Goal: Information Seeking & Learning: Learn about a topic

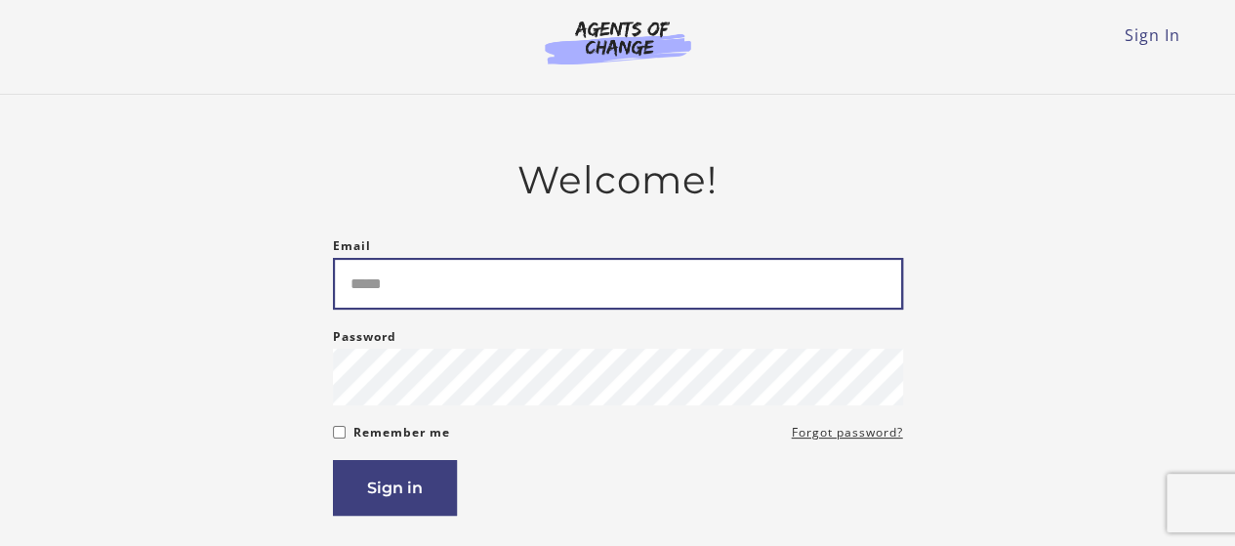
click at [566, 277] on input "Email" at bounding box center [618, 284] width 570 height 52
type input "**"
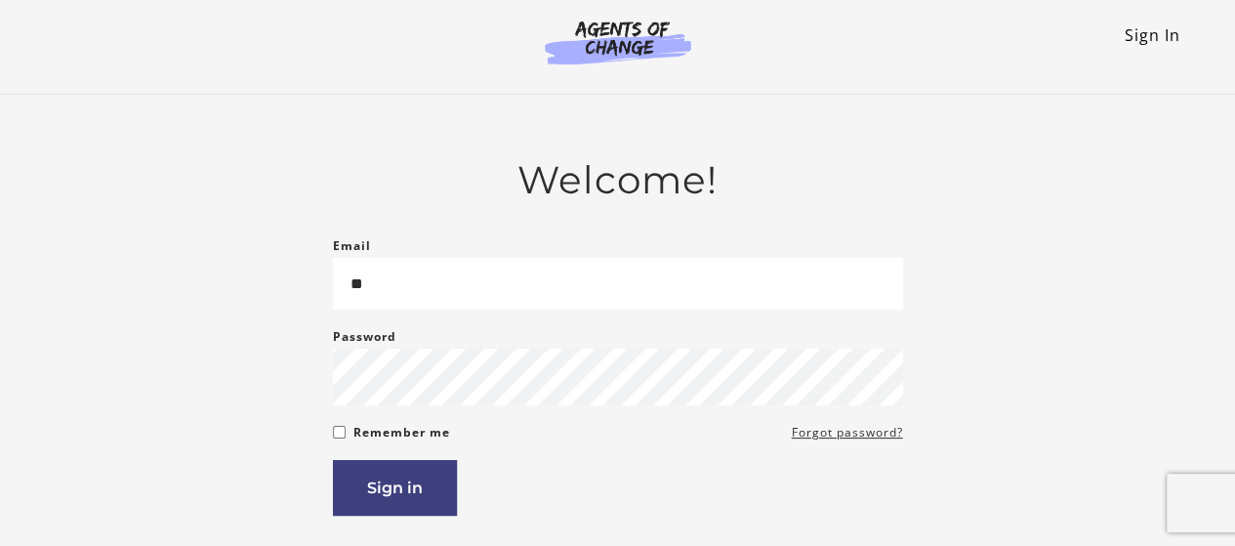
click at [1125, 32] on link "Sign In" at bounding box center [1153, 34] width 56 height 21
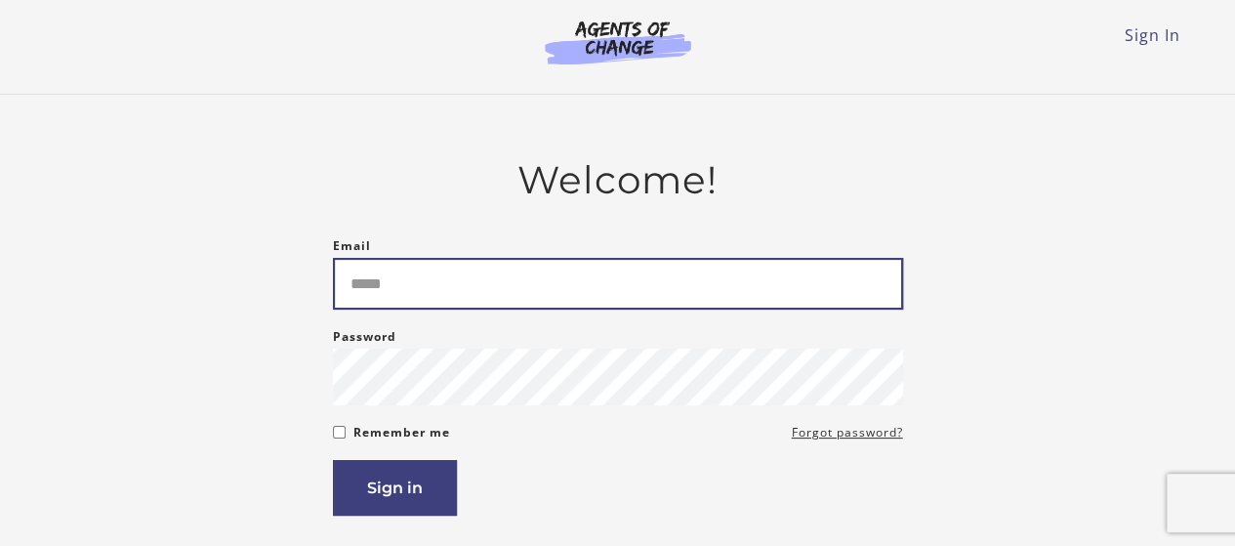
click at [524, 310] on input "Email" at bounding box center [618, 284] width 570 height 52
type input "**********"
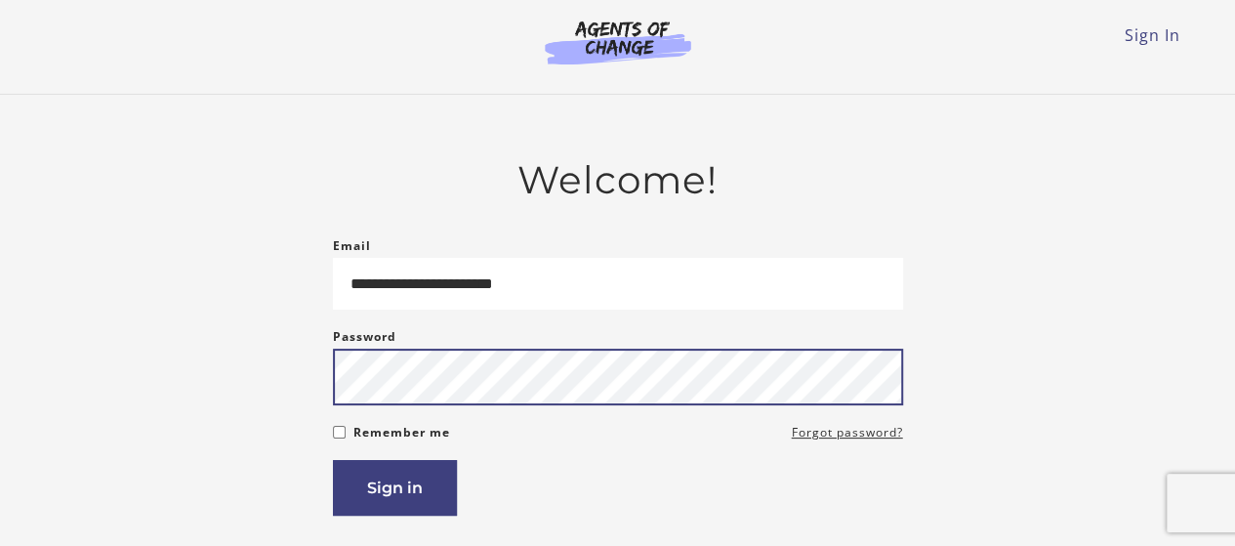
click at [333, 460] on button "Sign in" at bounding box center [395, 488] width 124 height 56
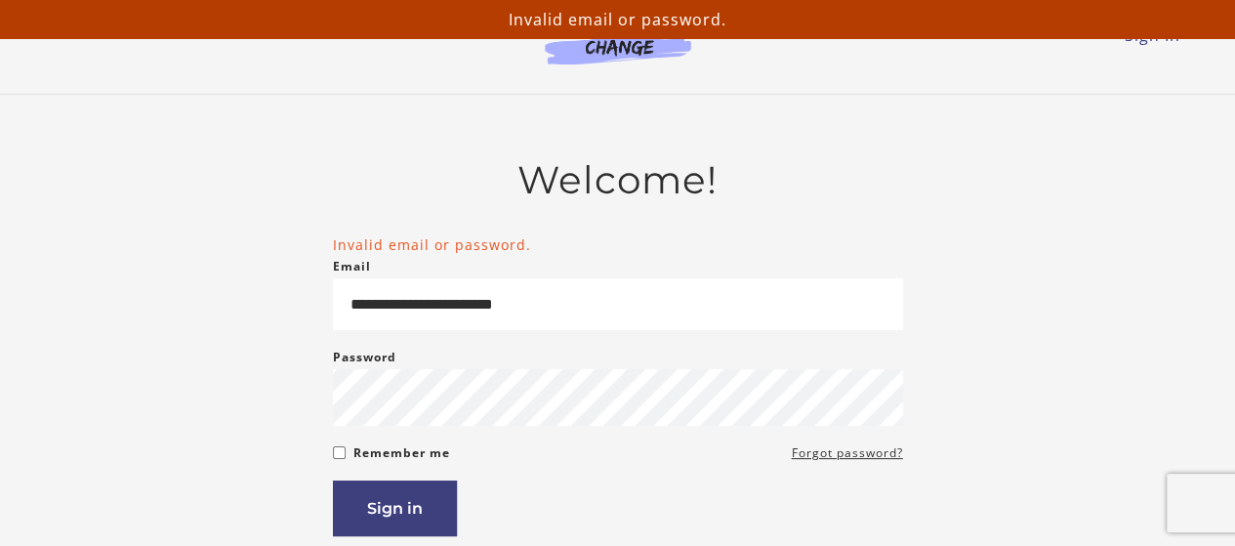
click at [345, 456] on div "Remember me Forgot password?" at bounding box center [618, 452] width 570 height 23
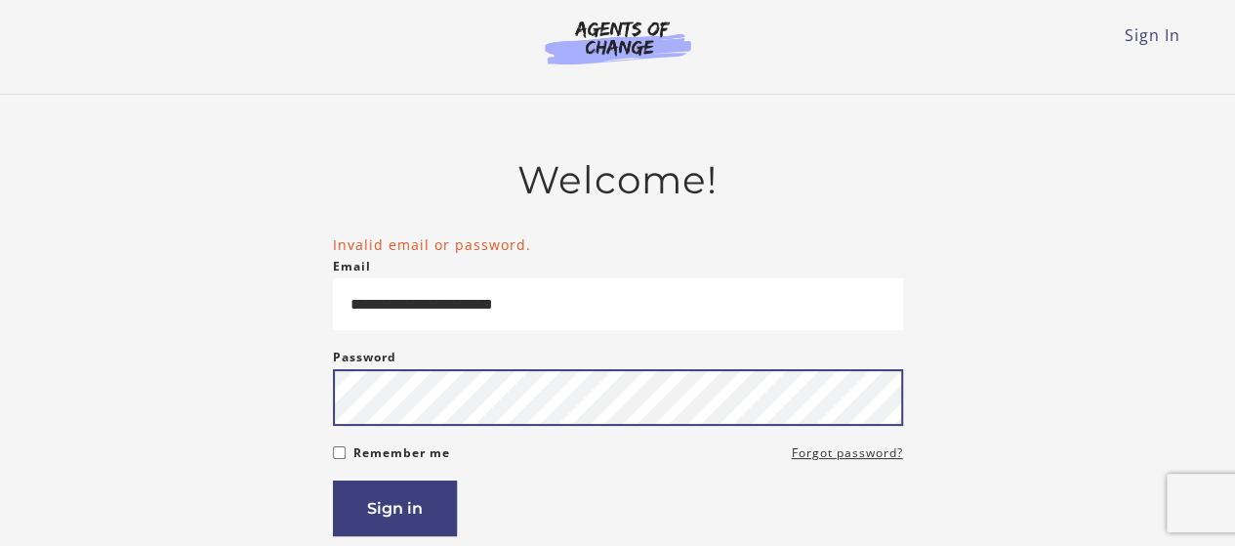
click at [333, 480] on button "Sign in" at bounding box center [395, 508] width 124 height 56
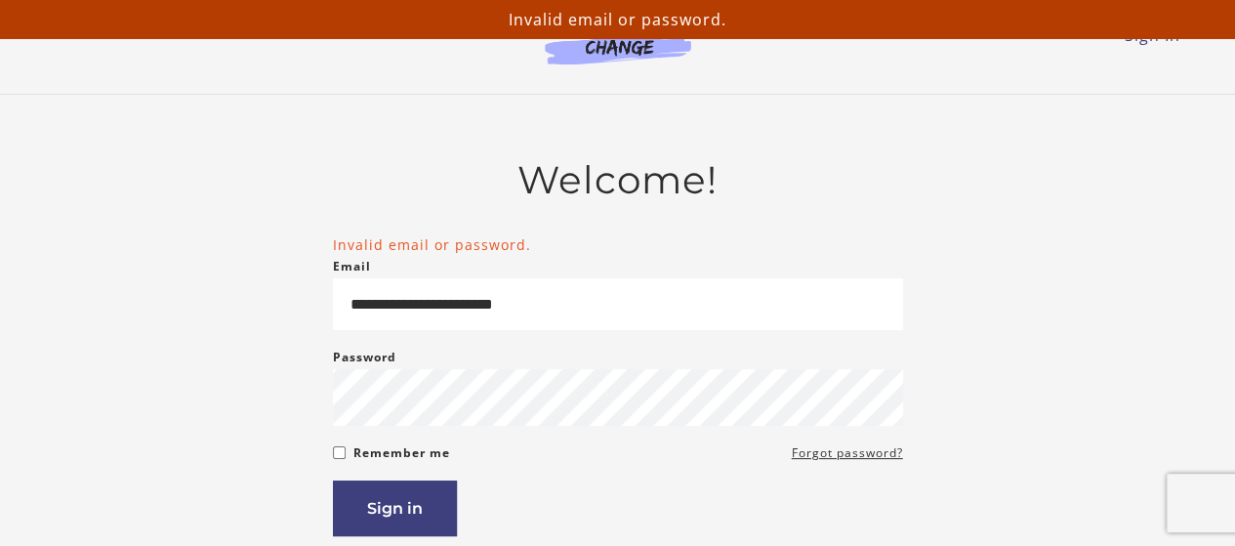
click at [323, 456] on div "**********" at bounding box center [618, 443] width 1141 height 572
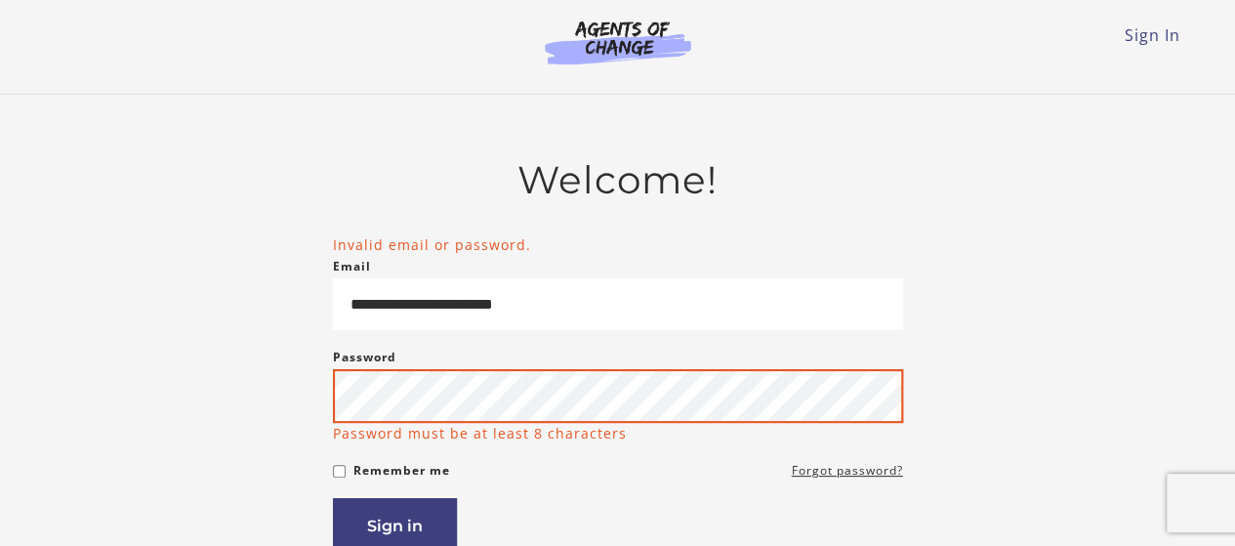
click at [333, 498] on button "Sign in" at bounding box center [395, 526] width 124 height 56
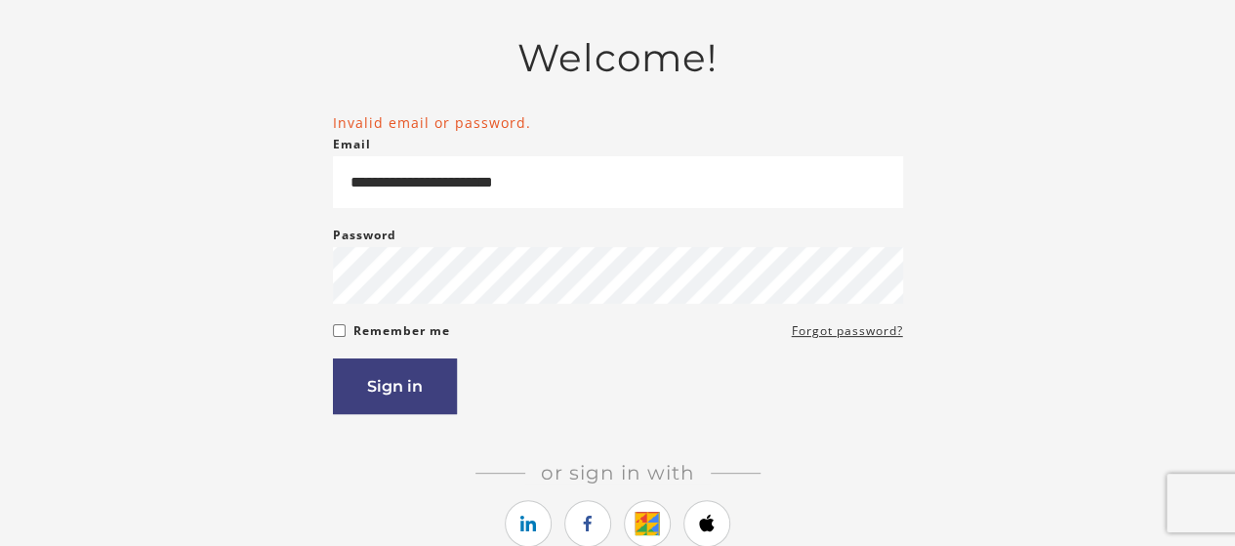
scroll to position [123, 0]
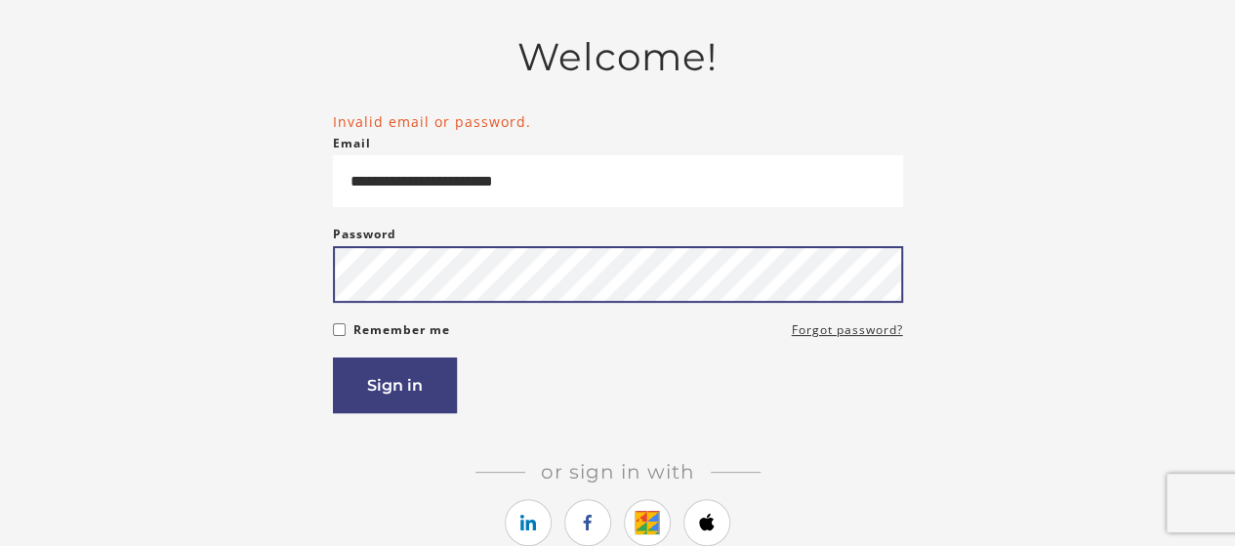
click at [333, 357] on button "Sign in" at bounding box center [395, 385] width 124 height 56
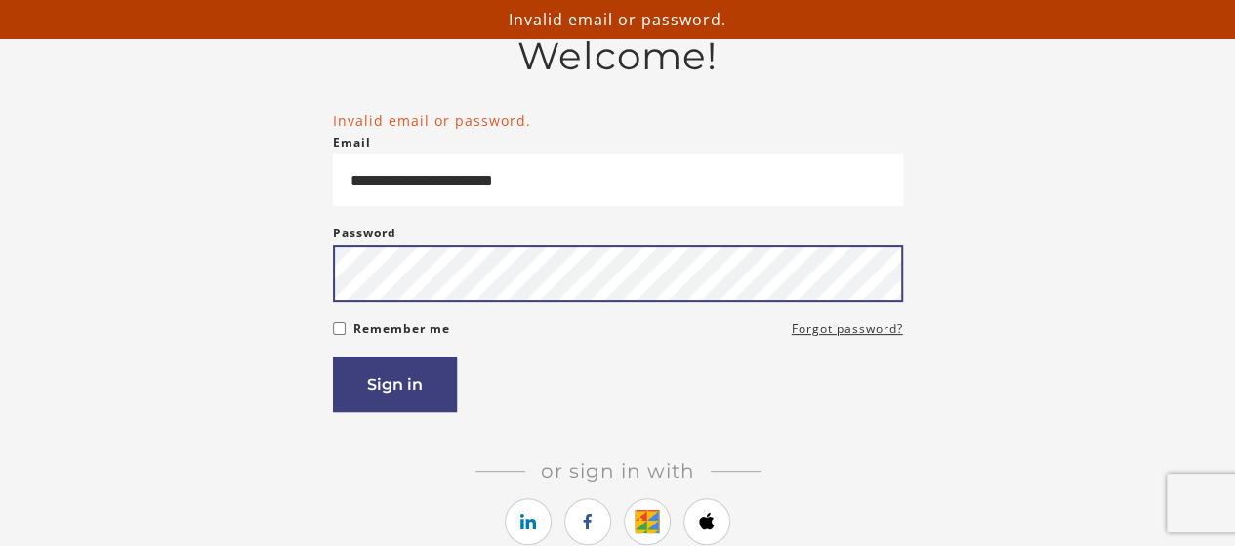
scroll to position [139, 0]
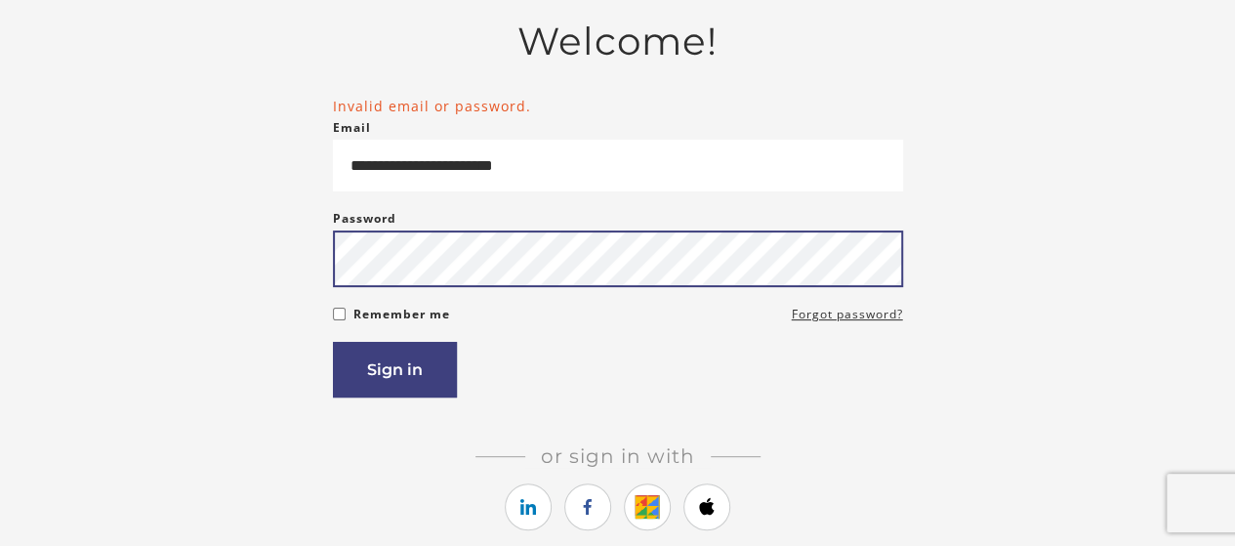
click at [333, 342] on button "Sign in" at bounding box center [395, 370] width 124 height 56
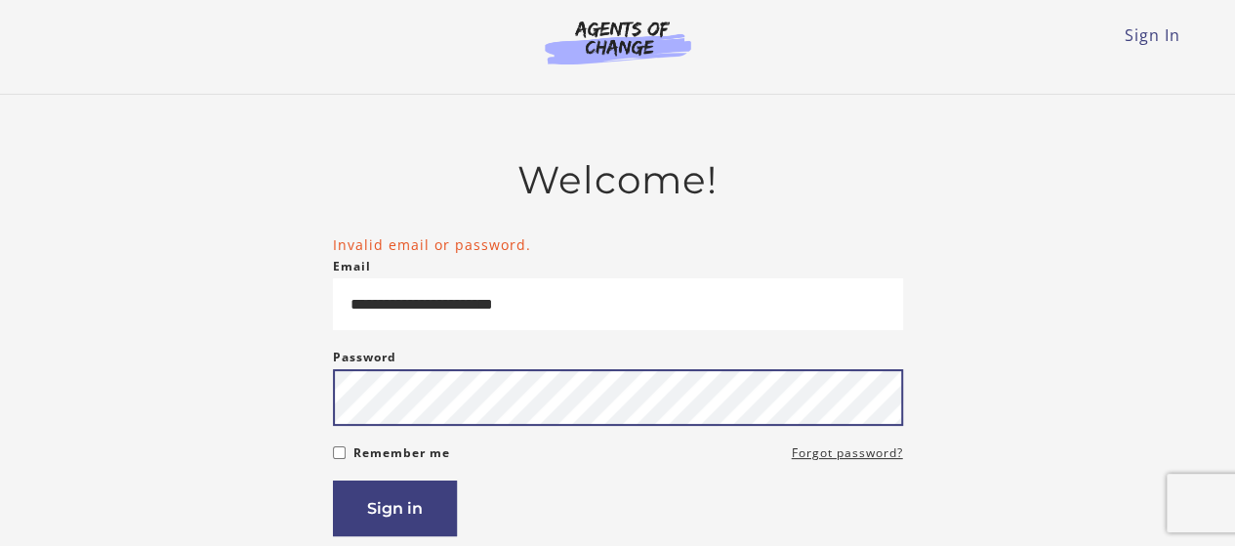
click at [333, 480] on button "Sign in" at bounding box center [395, 508] width 124 height 56
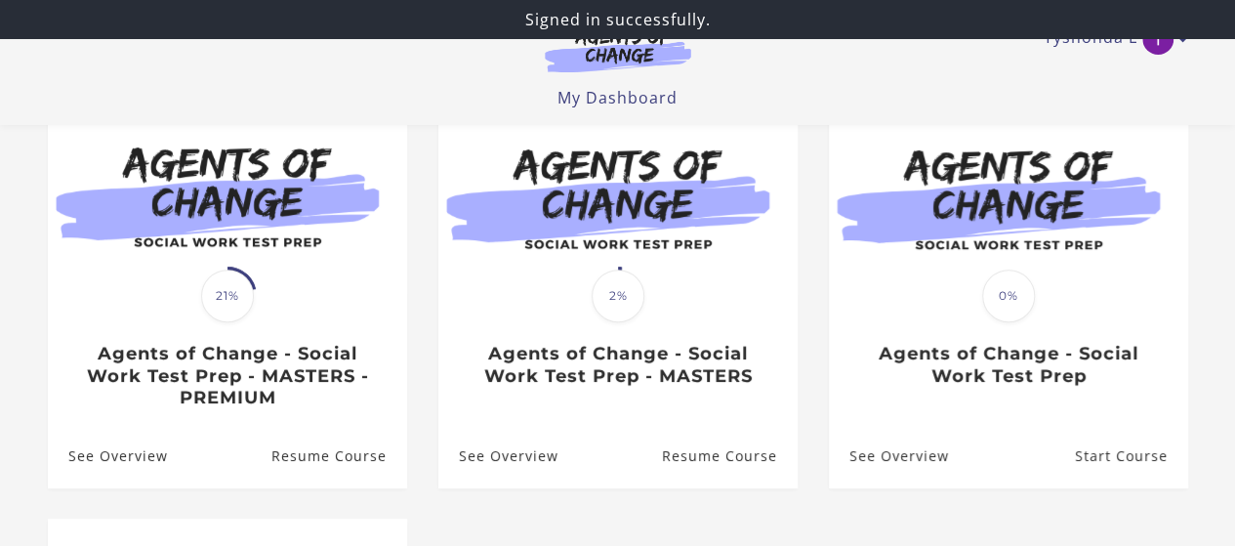
scroll to position [203, 0]
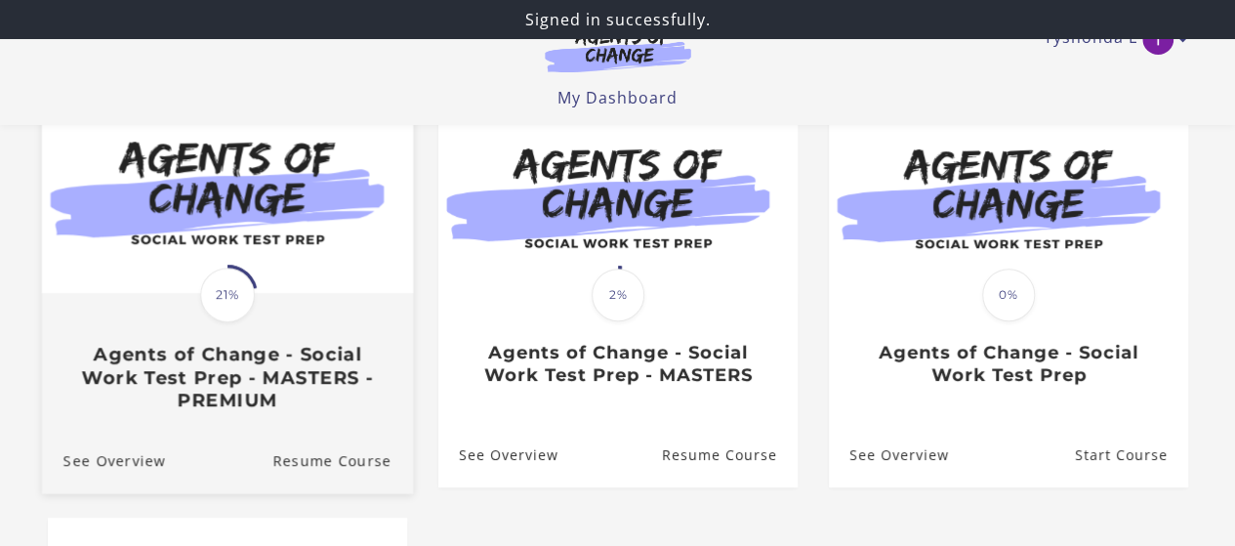
click at [306, 427] on link "Translation missing: en.liquid.partials.dashboard_course_card.progress_descript…" at bounding box center [226, 260] width 371 height 334
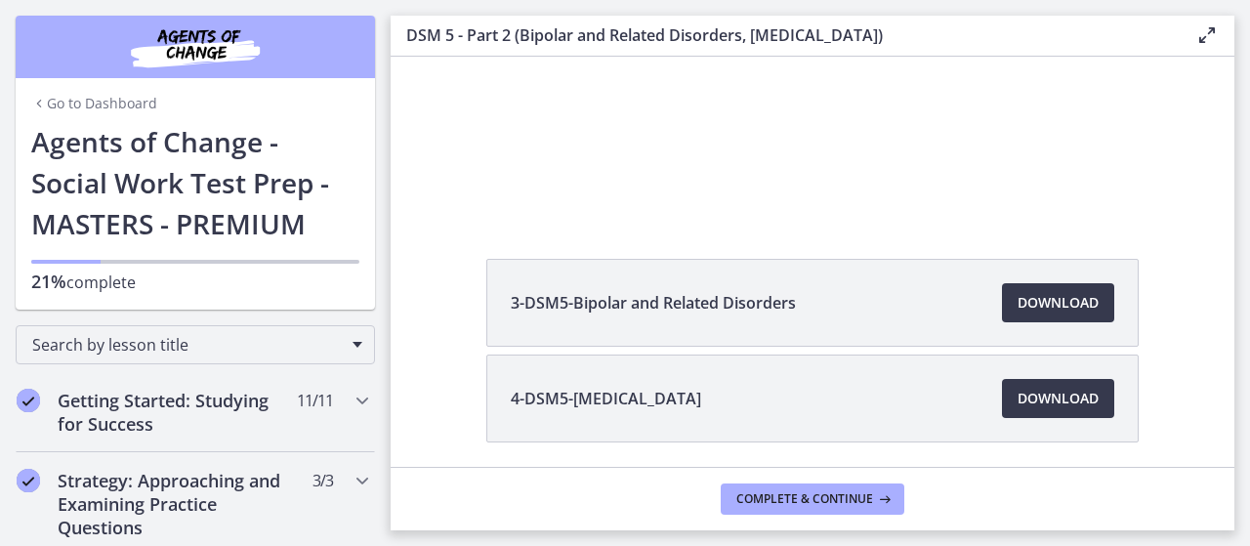
scroll to position [168, 0]
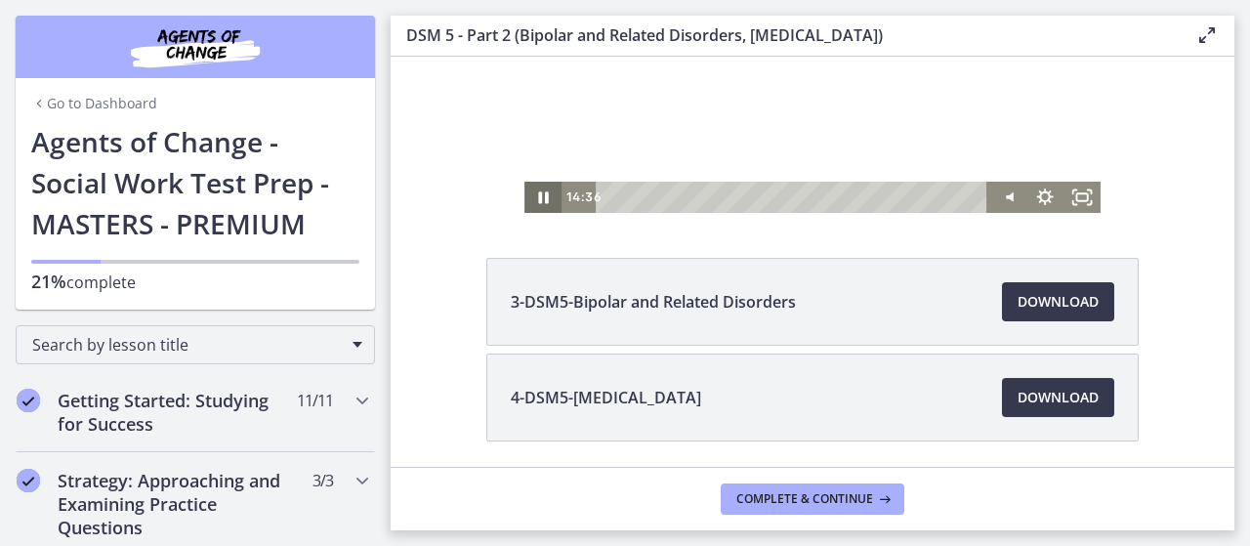
click at [530, 200] on icon "Pause" at bounding box center [542, 197] width 37 height 31
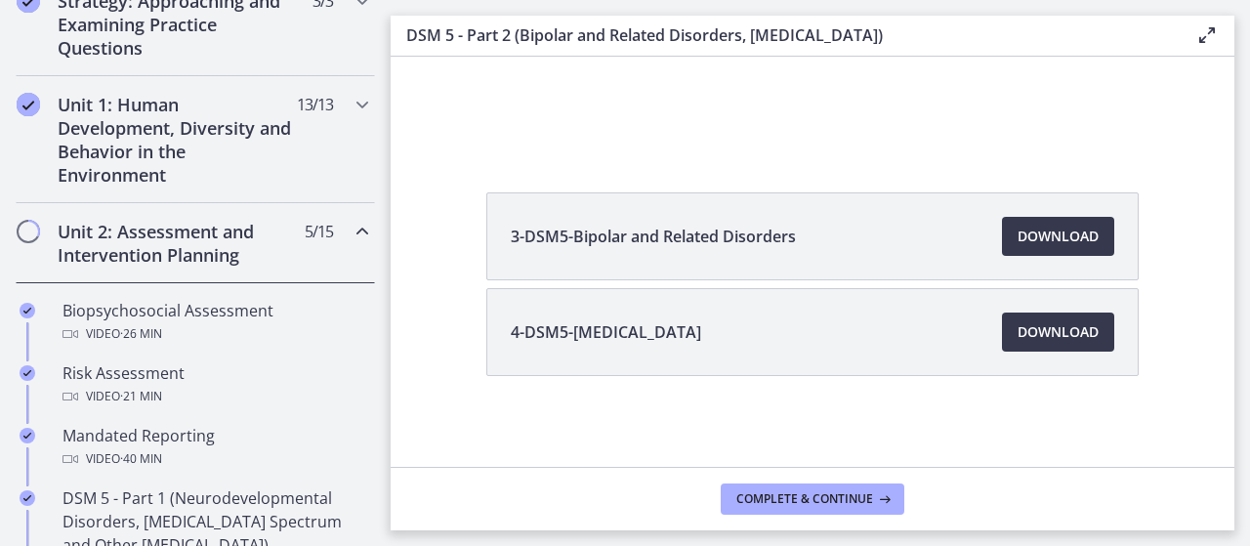
scroll to position [480, 0]
